Goal: Navigation & Orientation: Find specific page/section

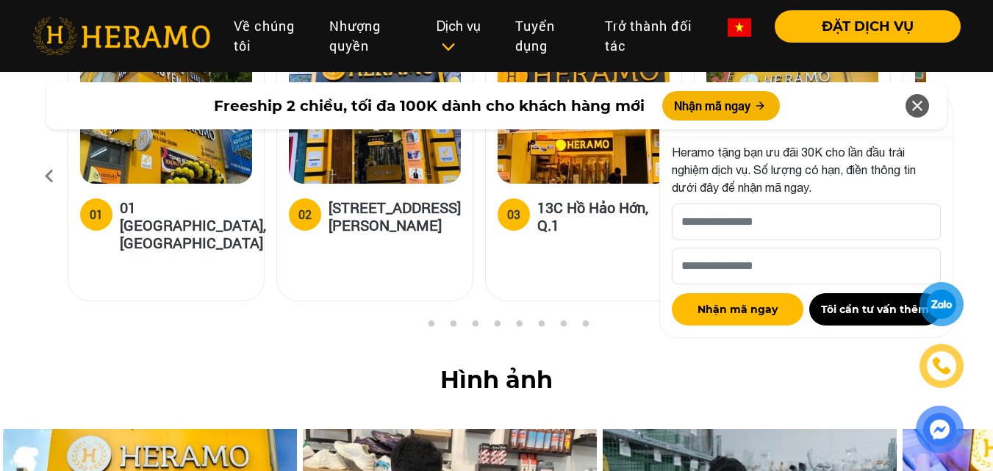
scroll to position [5879, 0]
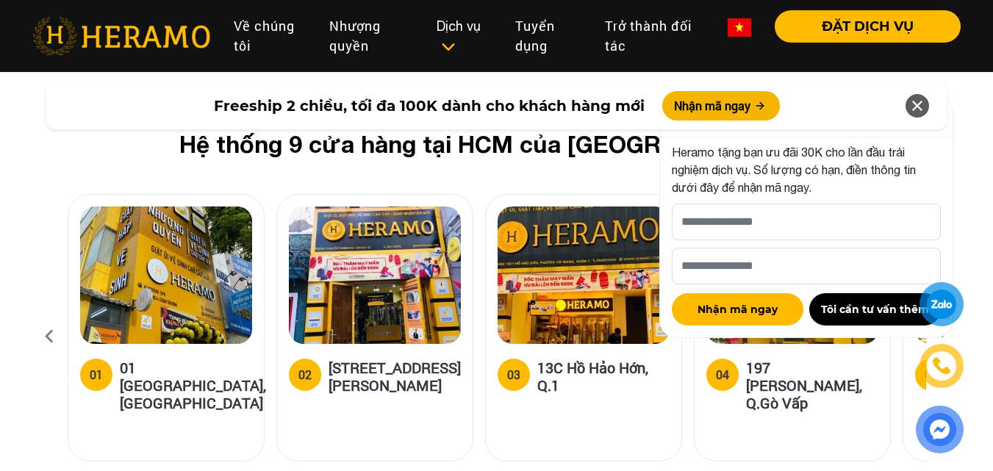
click at [924, 110] on icon at bounding box center [918, 106] width 18 height 26
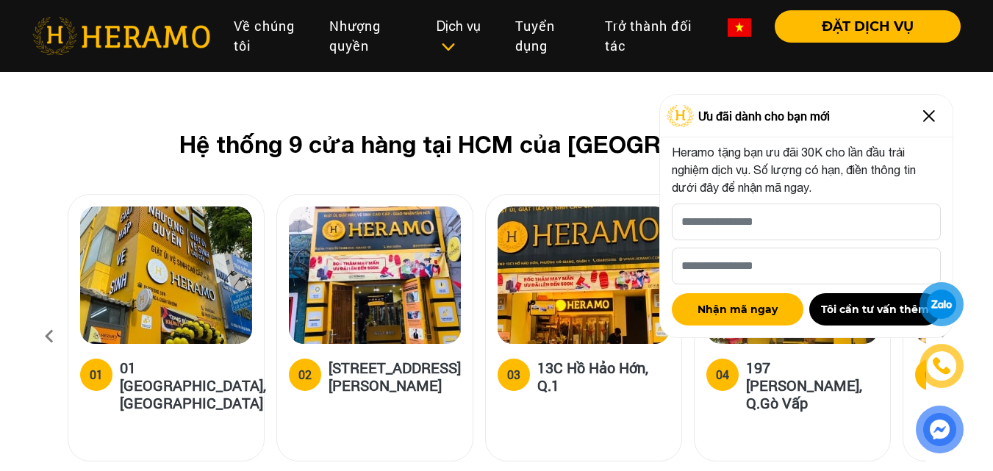
click at [934, 117] on img at bounding box center [930, 116] width 24 height 24
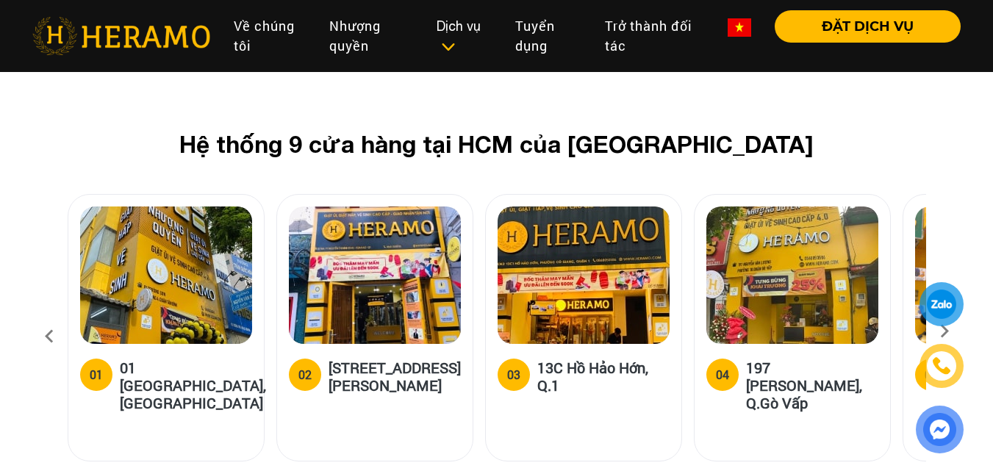
click at [945, 332] on icon at bounding box center [945, 337] width 26 height 10
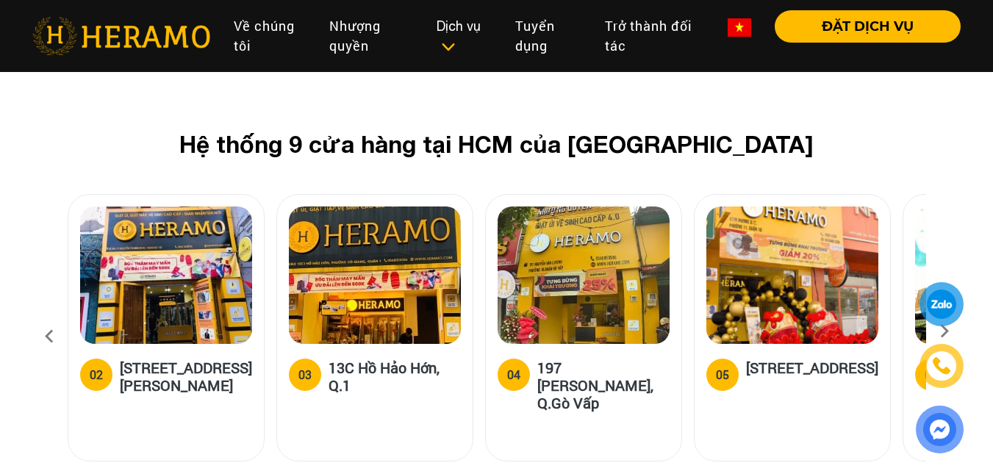
click at [941, 332] on icon at bounding box center [945, 337] width 26 height 10
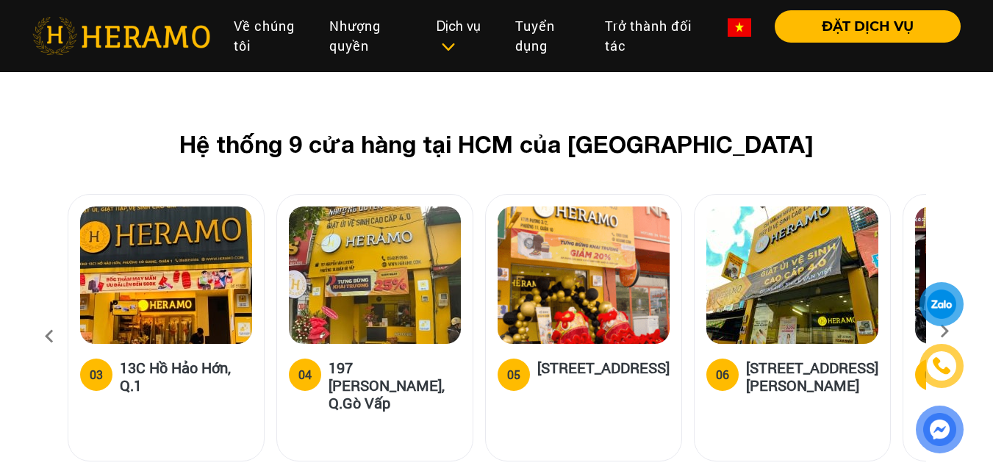
click at [941, 332] on icon at bounding box center [945, 337] width 26 height 10
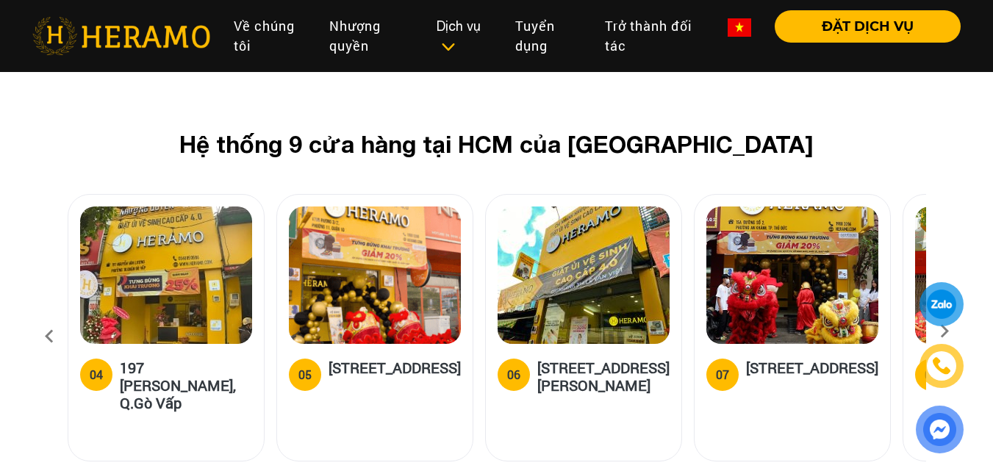
click at [941, 332] on icon at bounding box center [945, 337] width 26 height 10
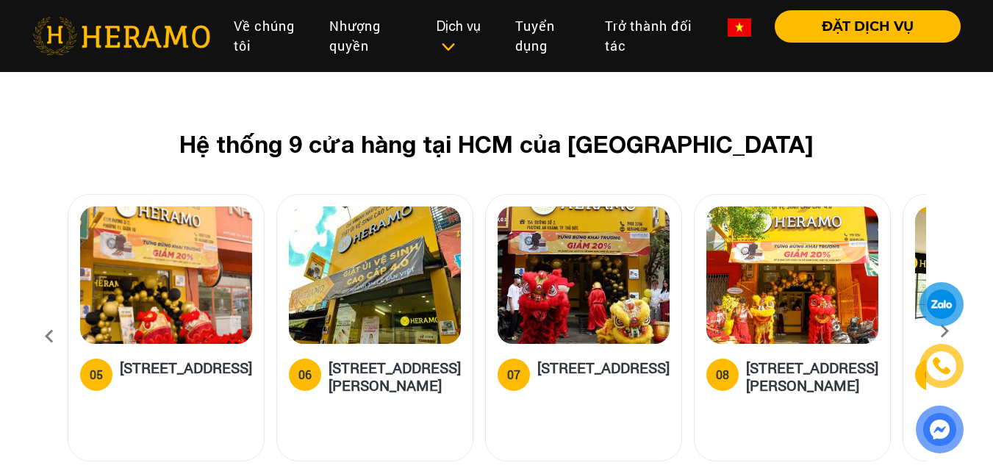
click at [941, 332] on icon at bounding box center [945, 337] width 26 height 10
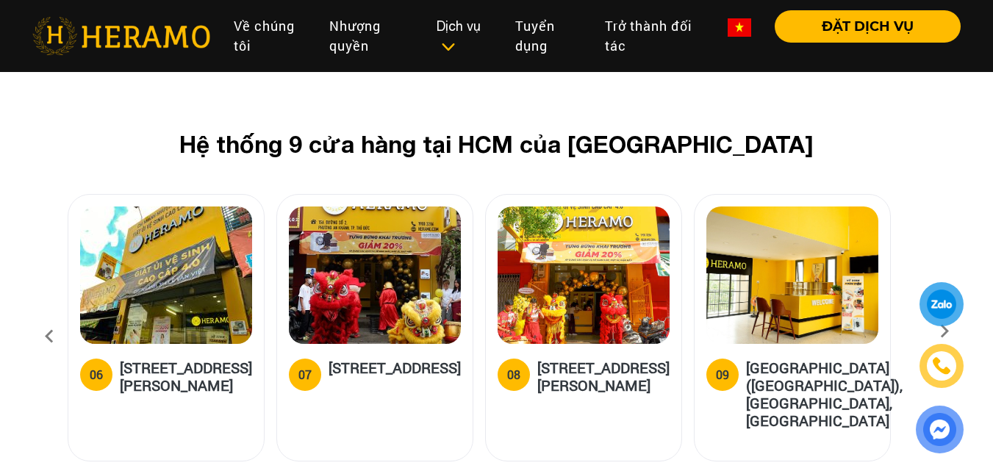
click at [941, 332] on icon at bounding box center [945, 337] width 26 height 10
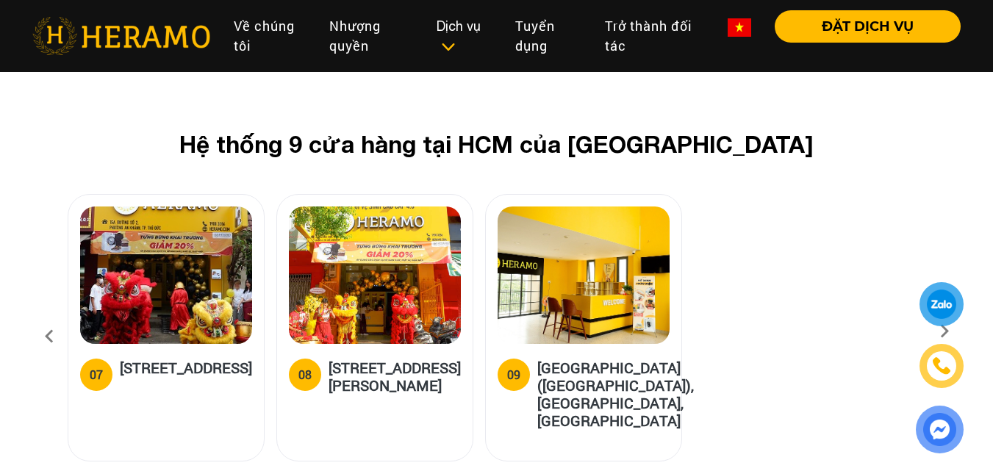
click at [941, 332] on icon at bounding box center [945, 337] width 26 height 10
